Goal: Information Seeking & Learning: Learn about a topic

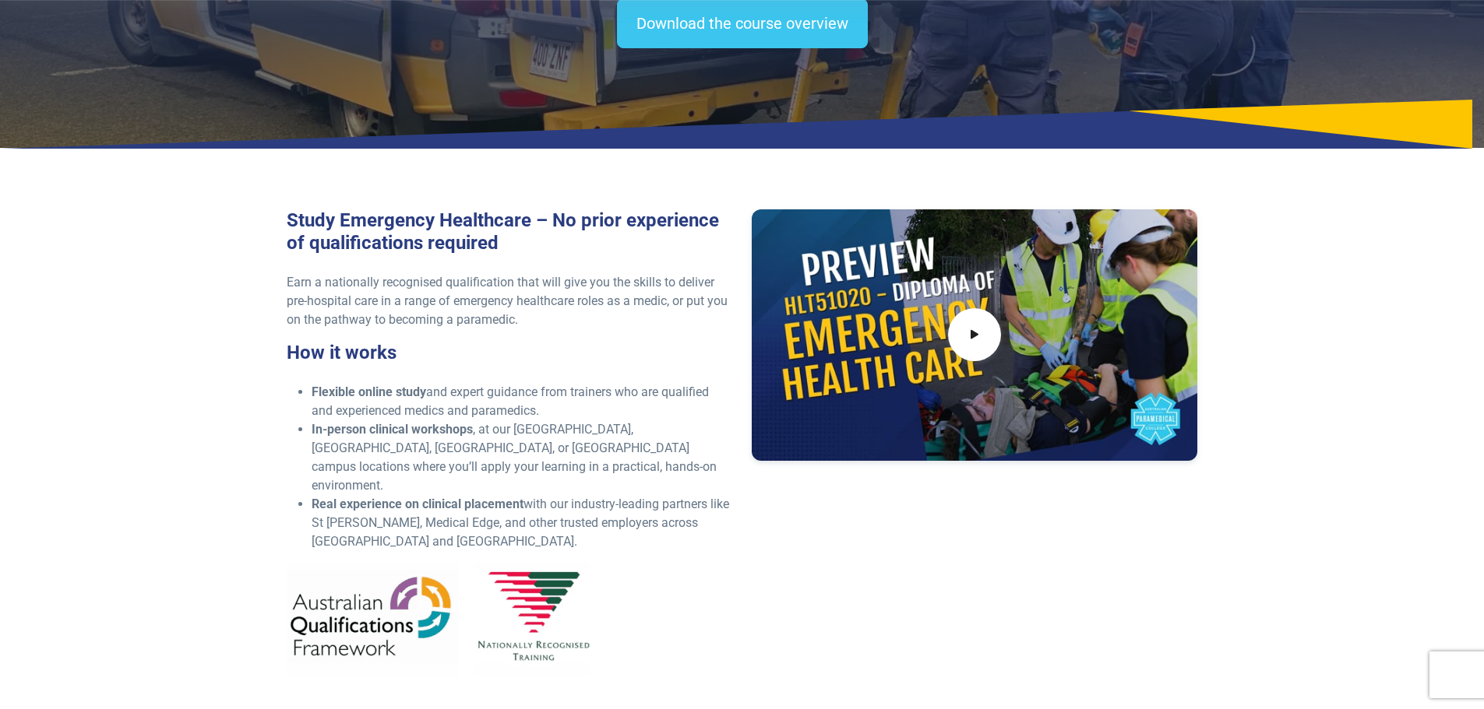
scroll to position [311, 0]
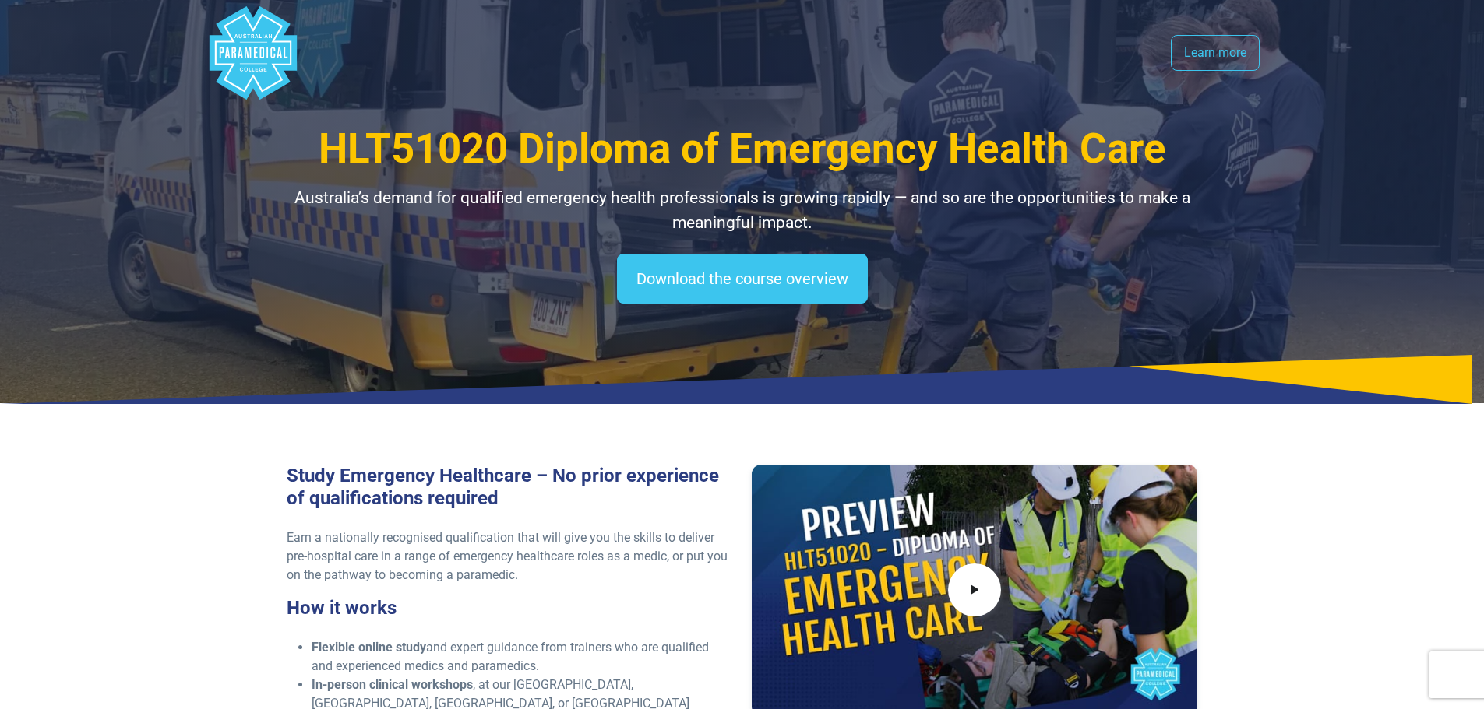
click at [248, 81] on polygon "Australian Paramedical College" at bounding box center [252, 52] width 87 height 93
click at [1213, 65] on link "Learn more" at bounding box center [1214, 53] width 89 height 36
click at [220, 56] on icon "Australian Paramedical College" at bounding box center [221, 52] width 5 height 11
click at [250, 33] on polygon "Australian Paramedical College" at bounding box center [252, 52] width 87 height 93
